Goal: Check status

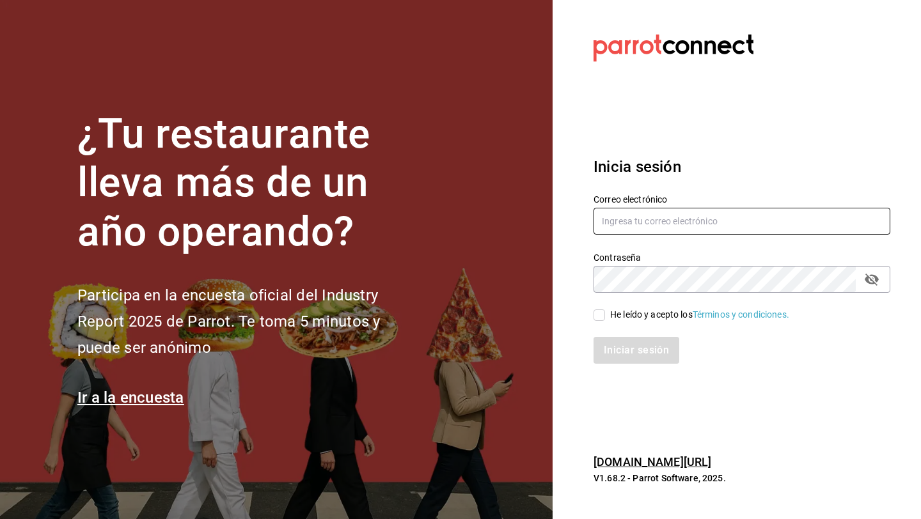
click at [612, 223] on input "text" at bounding box center [741, 221] width 297 height 27
type input "daniel_sanchezv_15@hotmail.com"
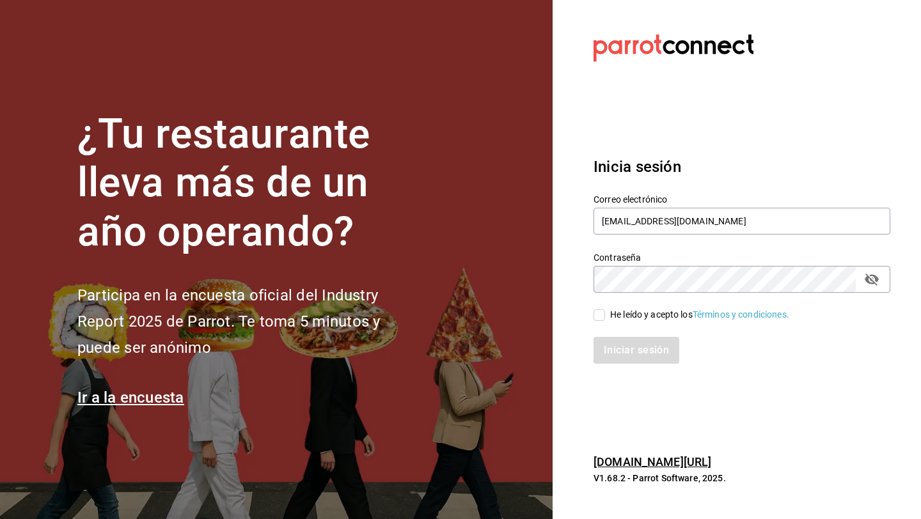
click at [599, 318] on input "He leído y acepto los Términos y condiciones." at bounding box center [599, 315] width 12 height 12
checkbox input "true"
click at [593, 337] on button "Iniciar sesión" at bounding box center [636, 350] width 86 height 27
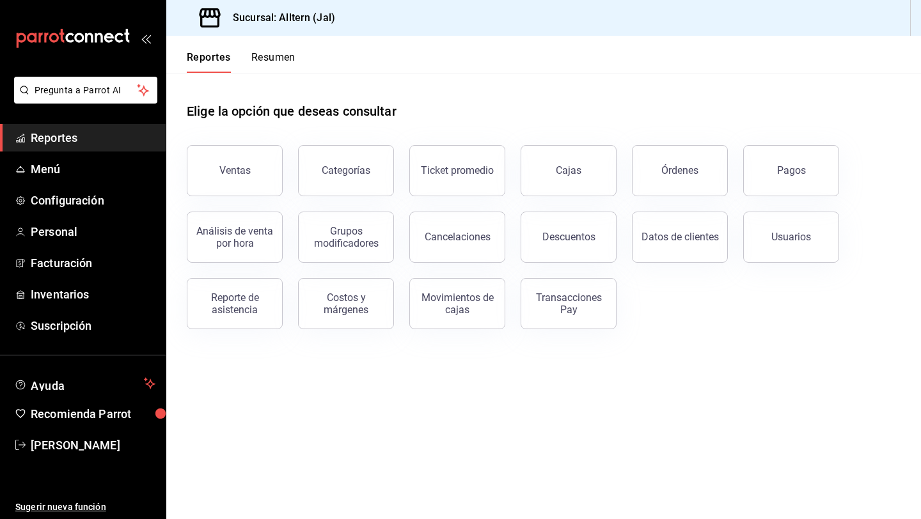
click at [729, 172] on div "Pagos" at bounding box center [783, 163] width 111 height 66
click at [763, 172] on button "Pagos" at bounding box center [791, 170] width 96 height 51
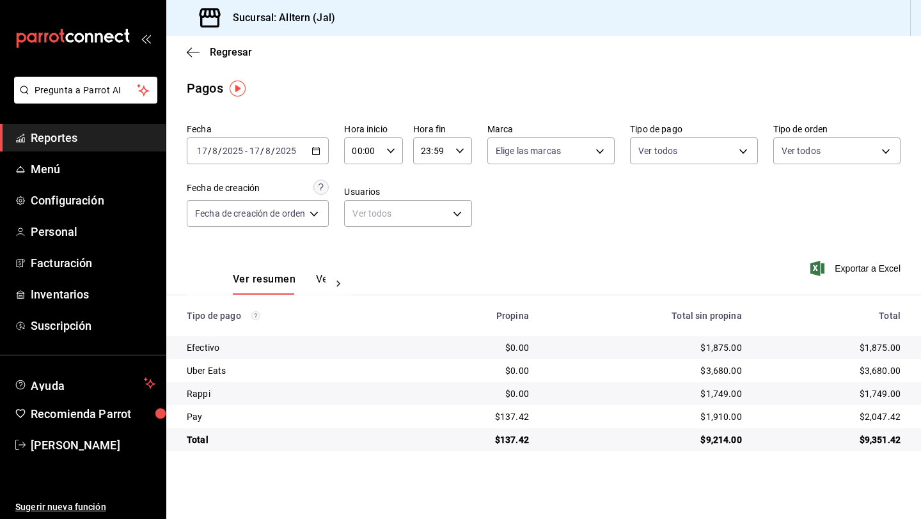
click at [314, 152] on icon "button" at bounding box center [315, 150] width 9 height 9
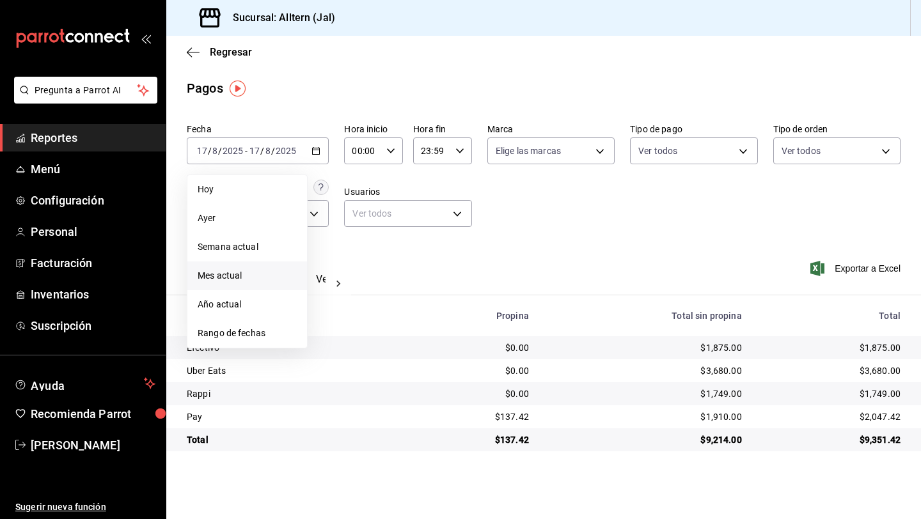
click at [246, 278] on span "Mes actual" at bounding box center [247, 275] width 99 height 13
